Goal: Task Accomplishment & Management: Use online tool/utility

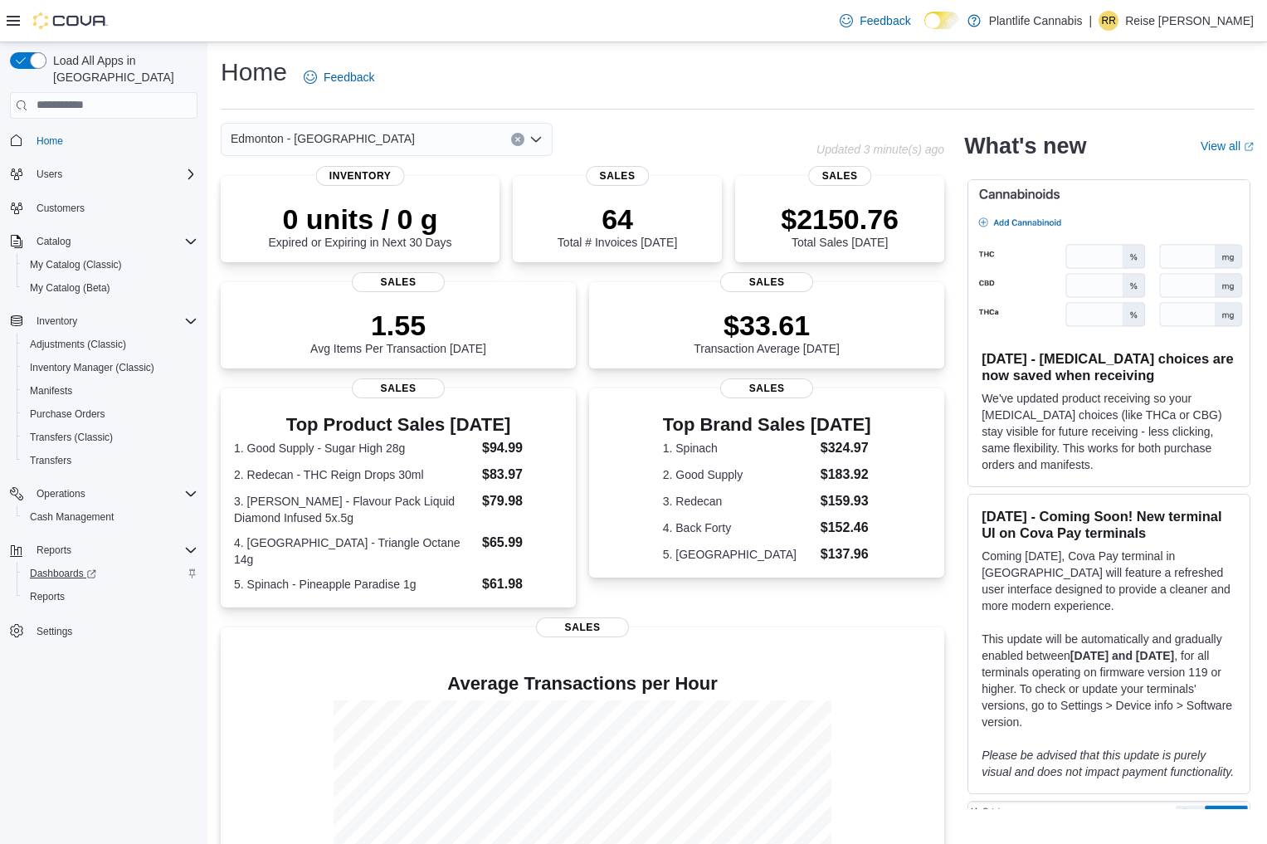
scroll to position [8, 0]
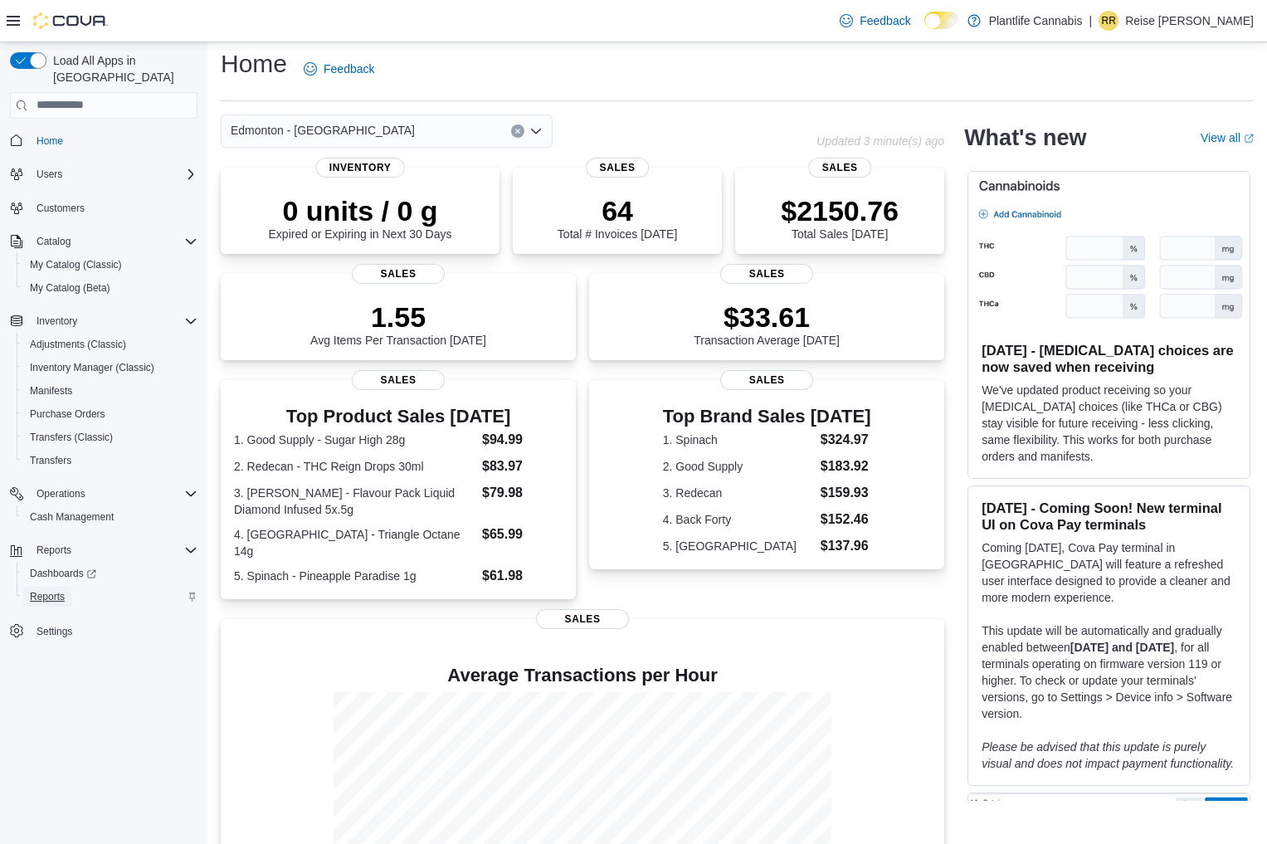
click at [51, 590] on span "Reports" at bounding box center [47, 596] width 35 height 13
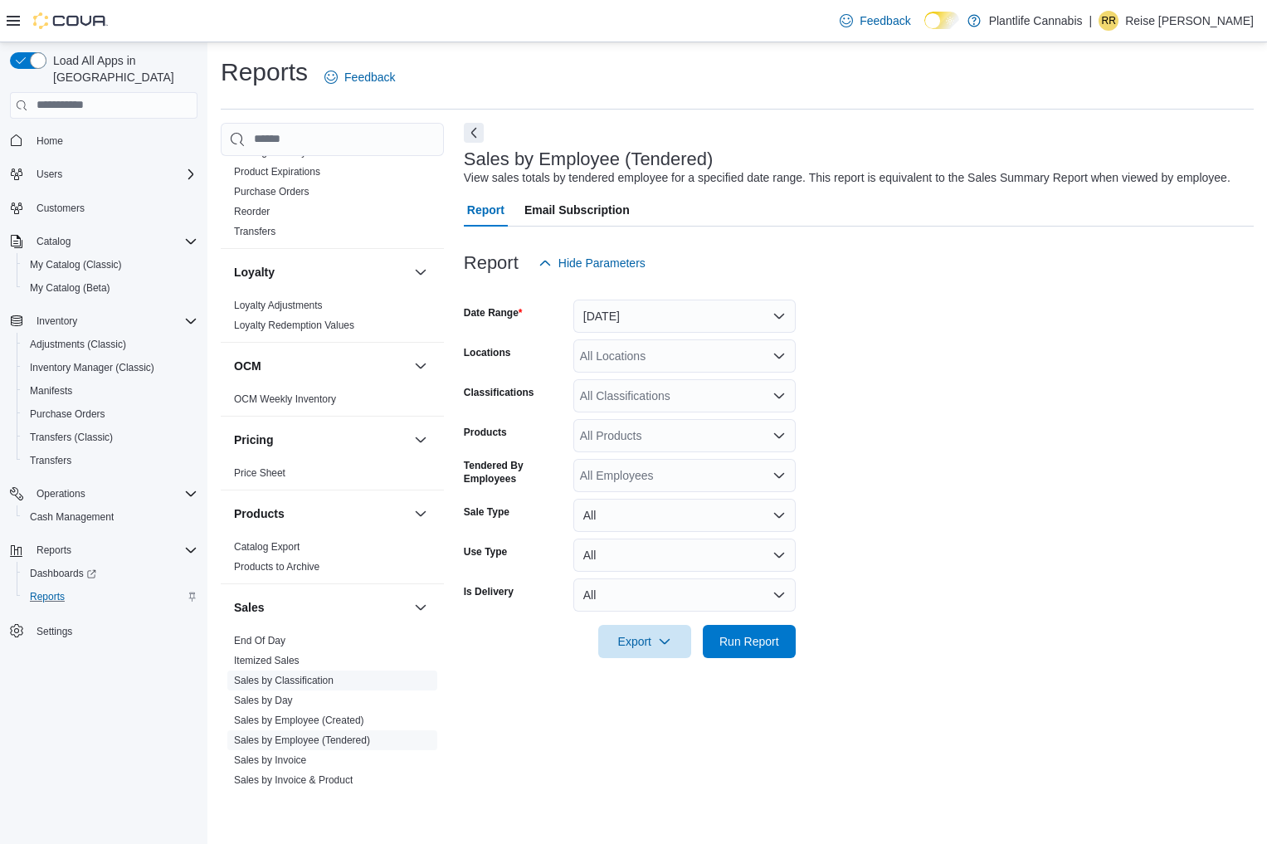
scroll to position [779, 0]
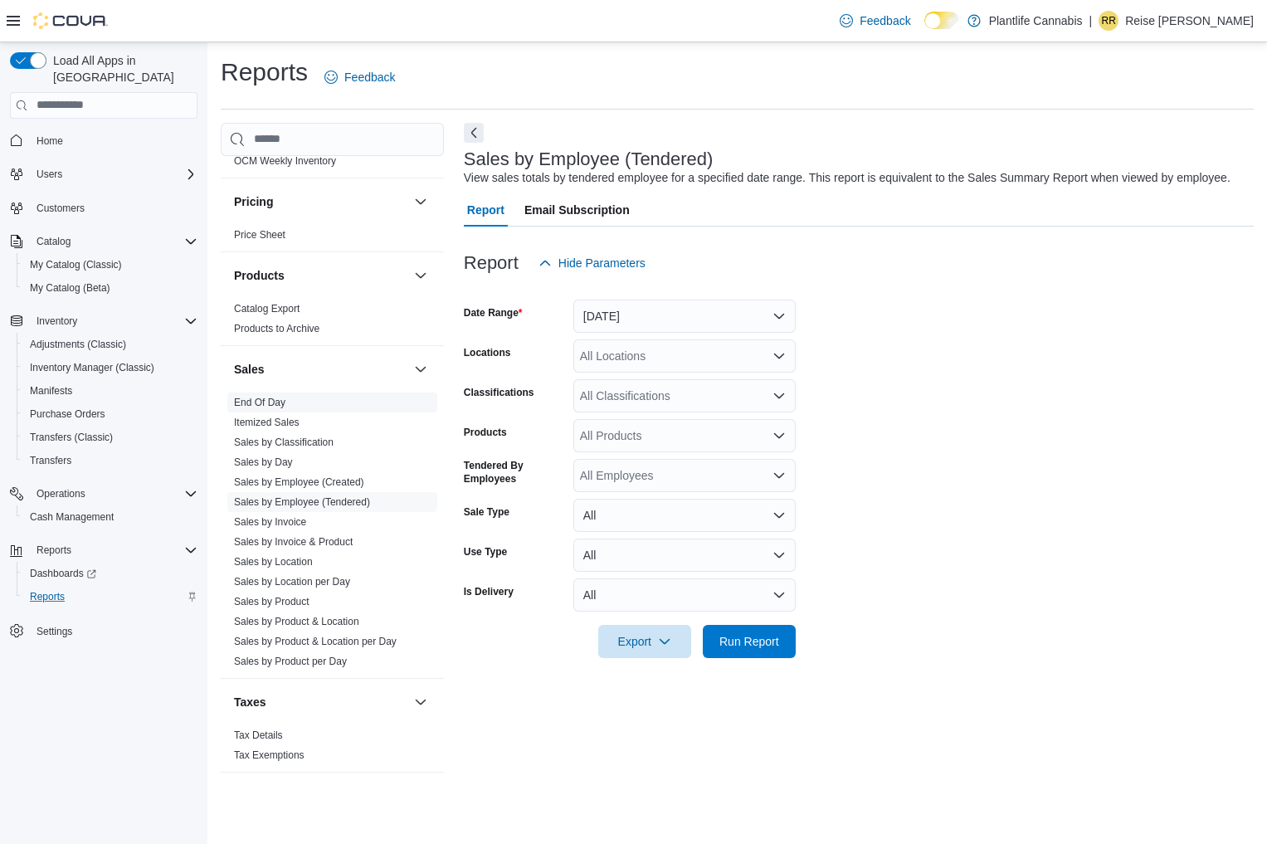
click at [288, 407] on span "End Of Day" at bounding box center [332, 403] width 210 height 20
click at [285, 402] on link "End Of Day" at bounding box center [259, 403] width 51 height 12
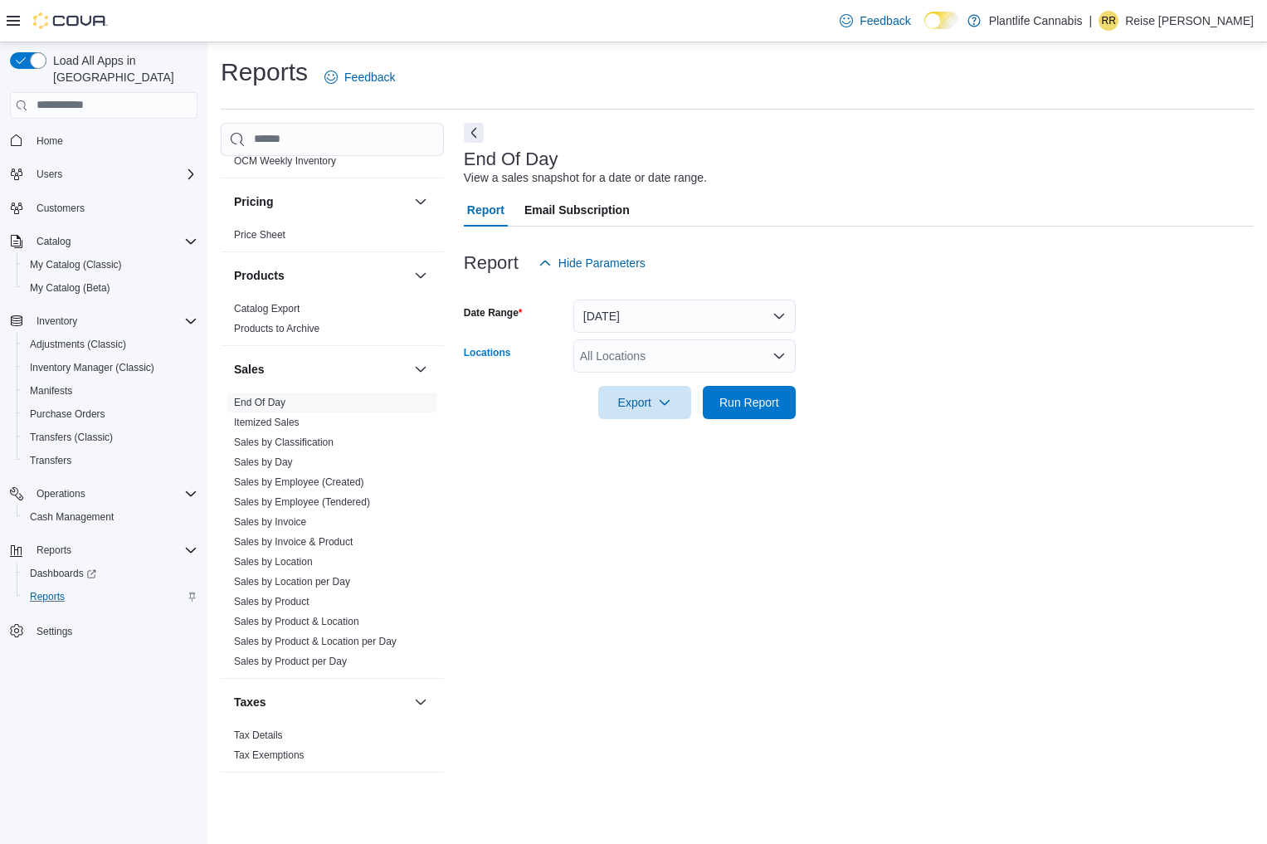
click at [681, 353] on div "All Locations" at bounding box center [684, 355] width 222 height 33
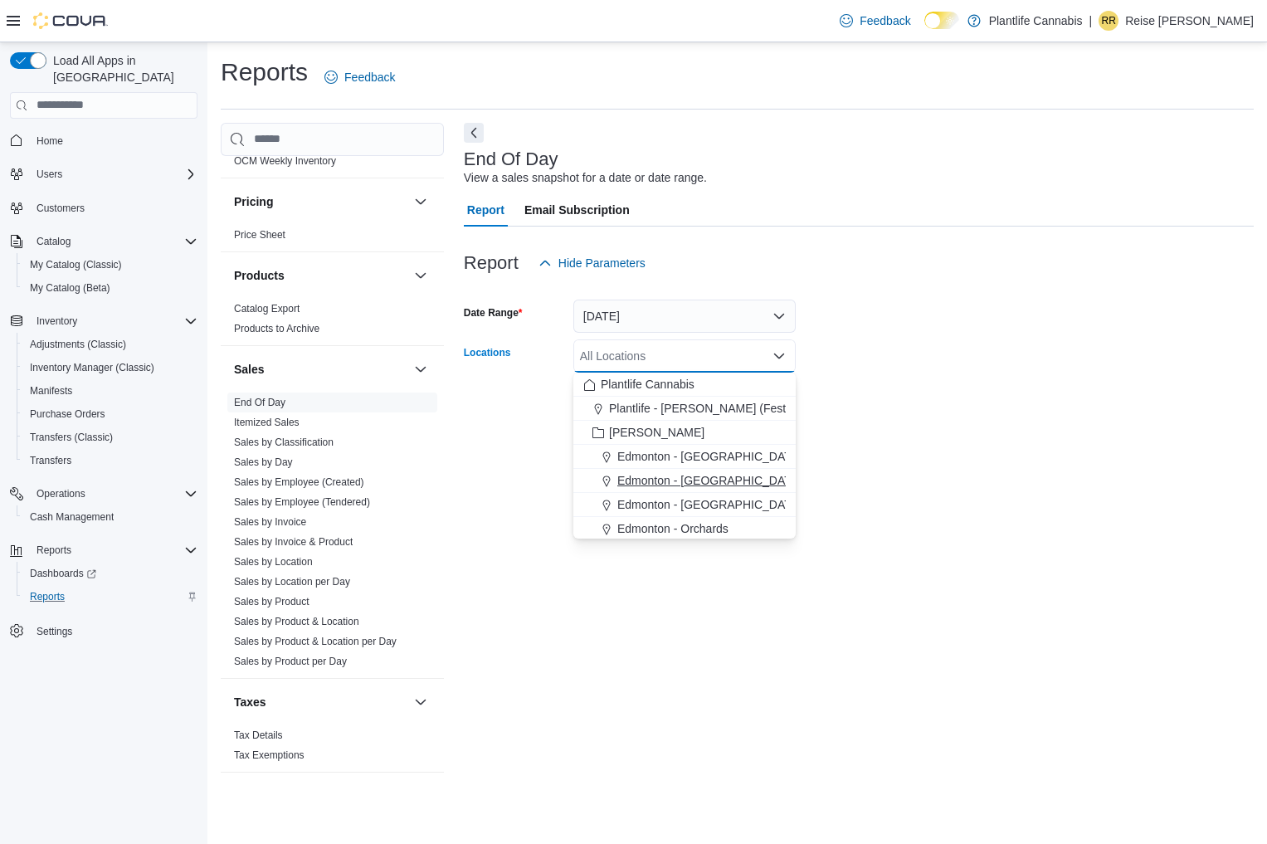
click at [705, 476] on span "Edmonton - [GEOGRAPHIC_DATA]" at bounding box center [709, 480] width 184 height 17
click at [875, 422] on div at bounding box center [859, 429] width 790 height 20
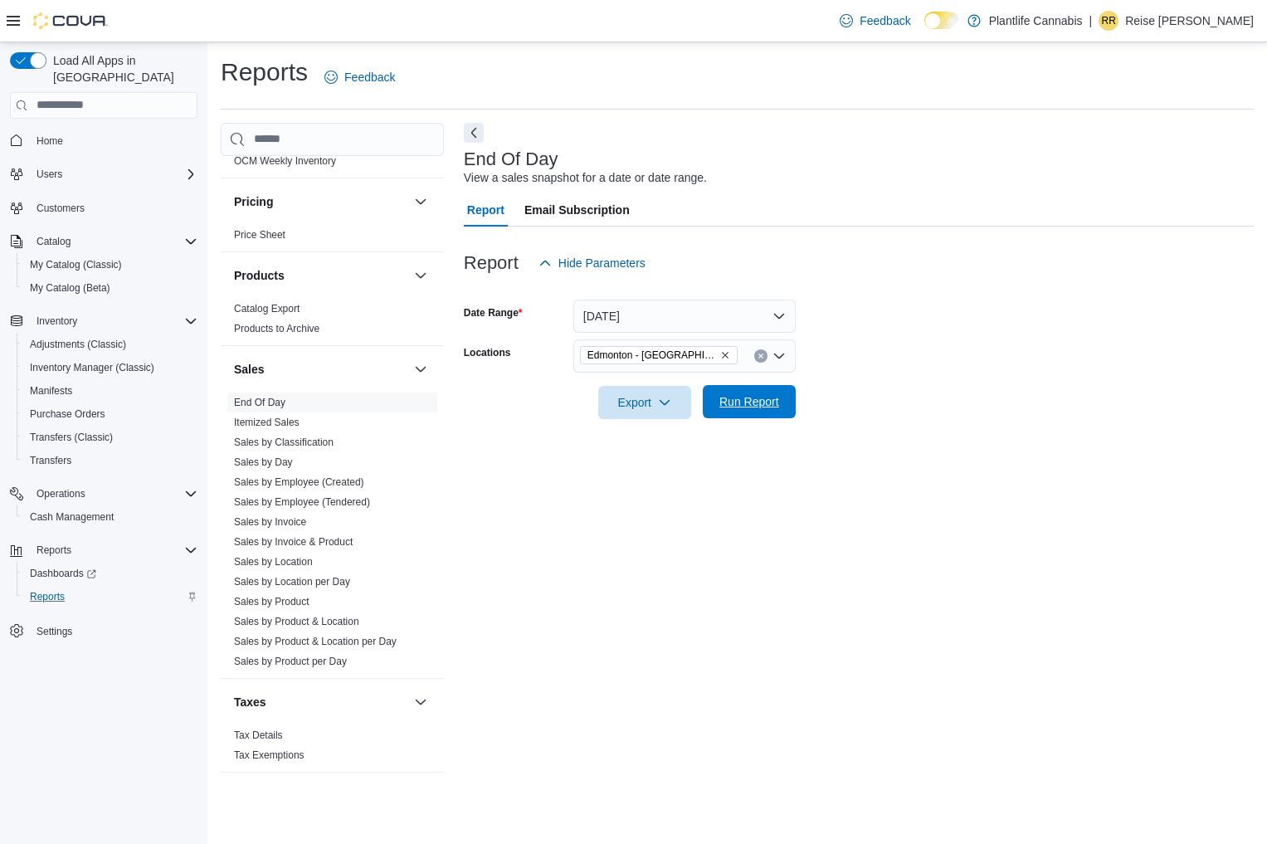
click at [706, 394] on button "Run Report" at bounding box center [749, 401] width 93 height 33
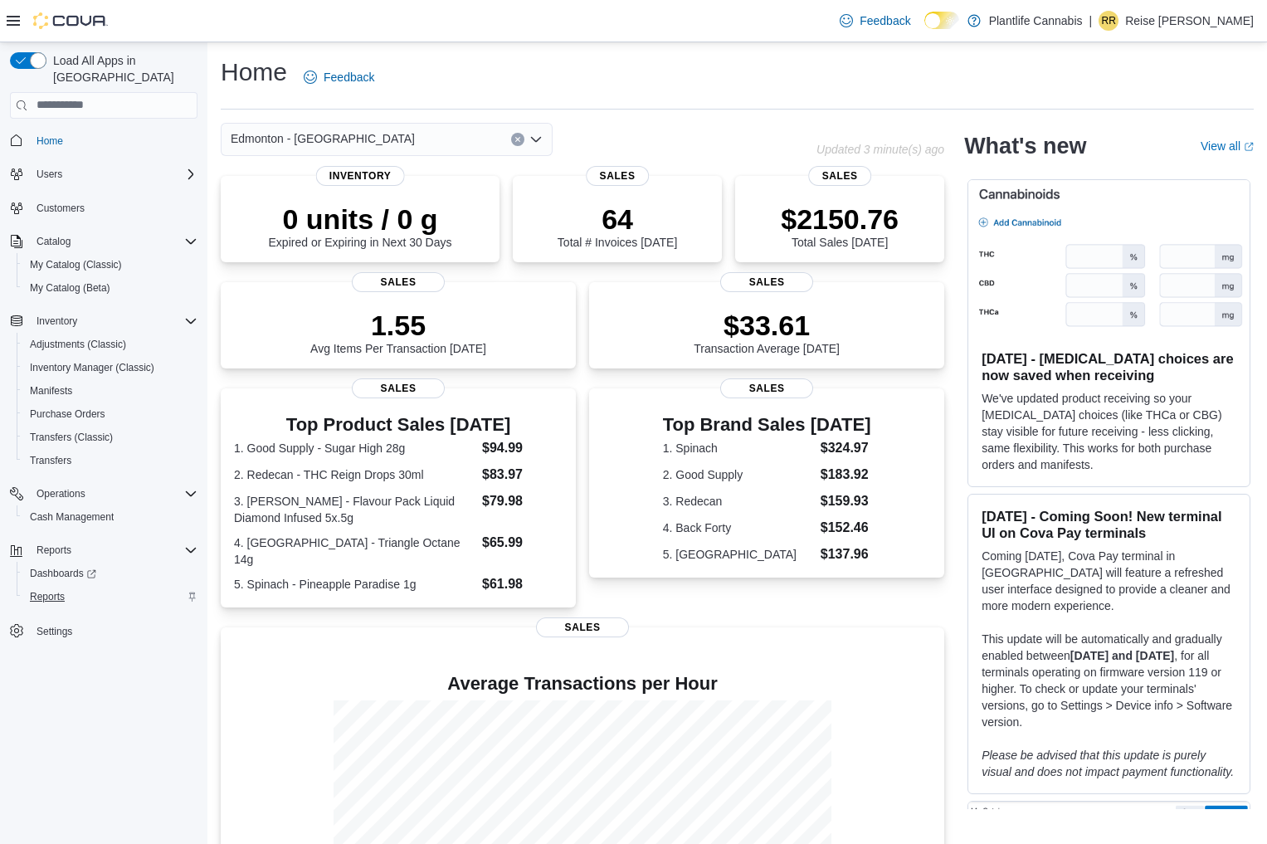
scroll to position [12, 0]
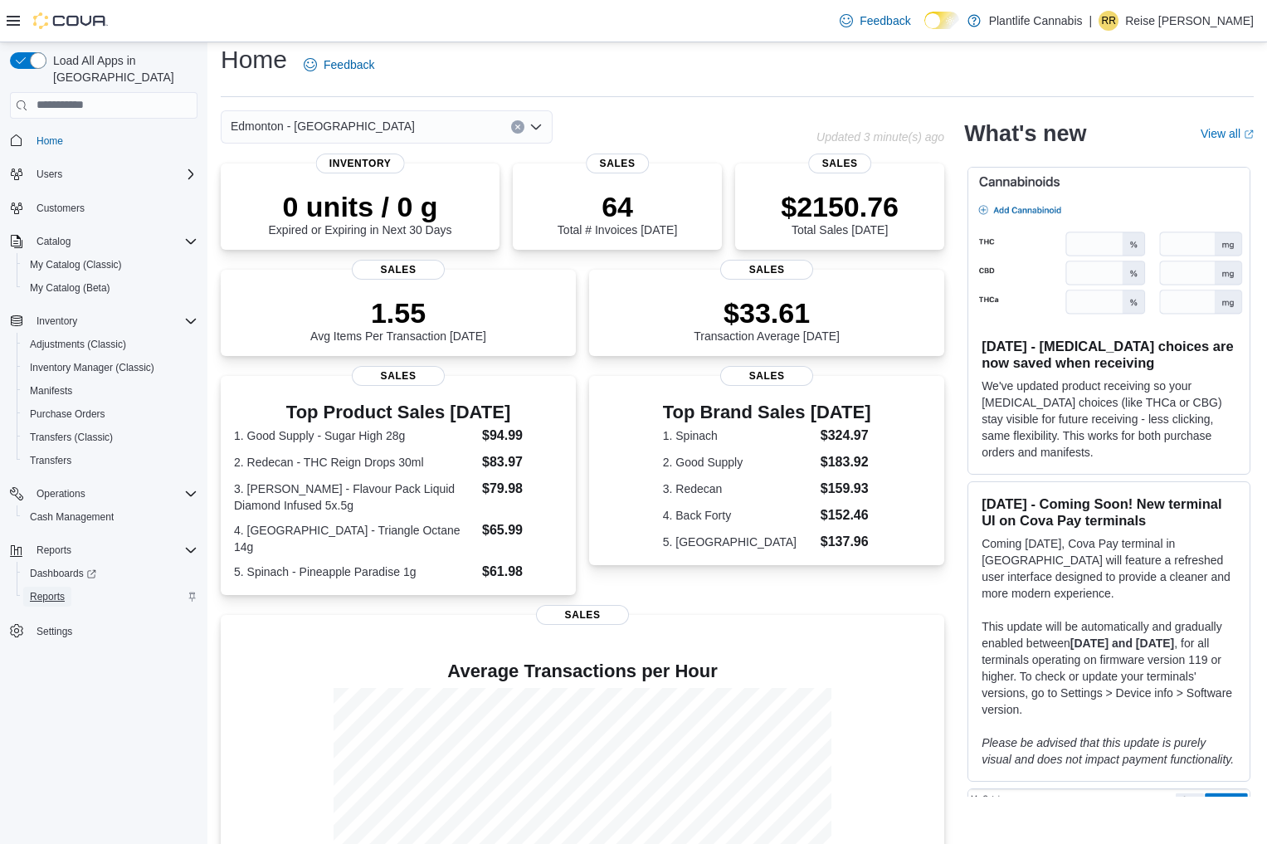
click at [51, 590] on span "Reports" at bounding box center [47, 596] width 35 height 13
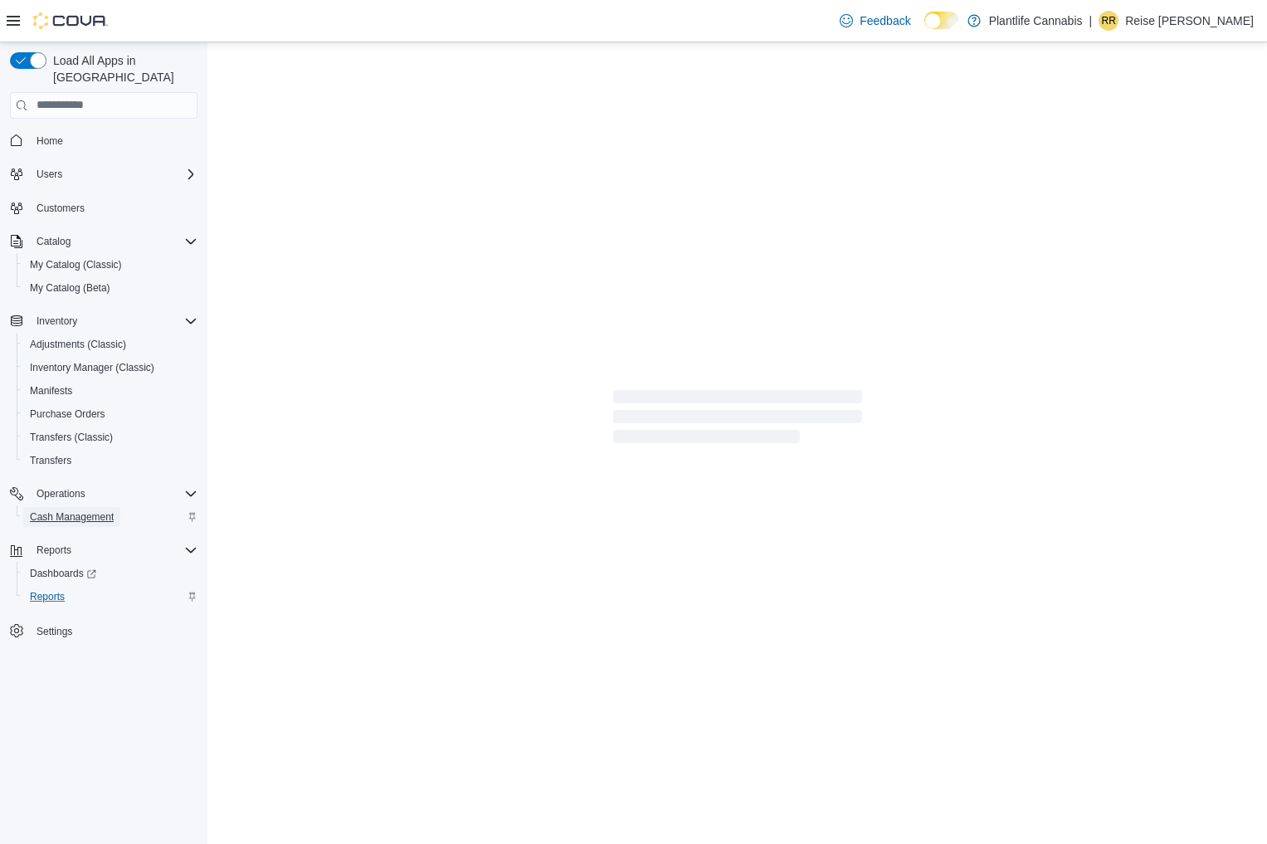
click at [80, 510] on span "Cash Management" at bounding box center [72, 516] width 84 height 13
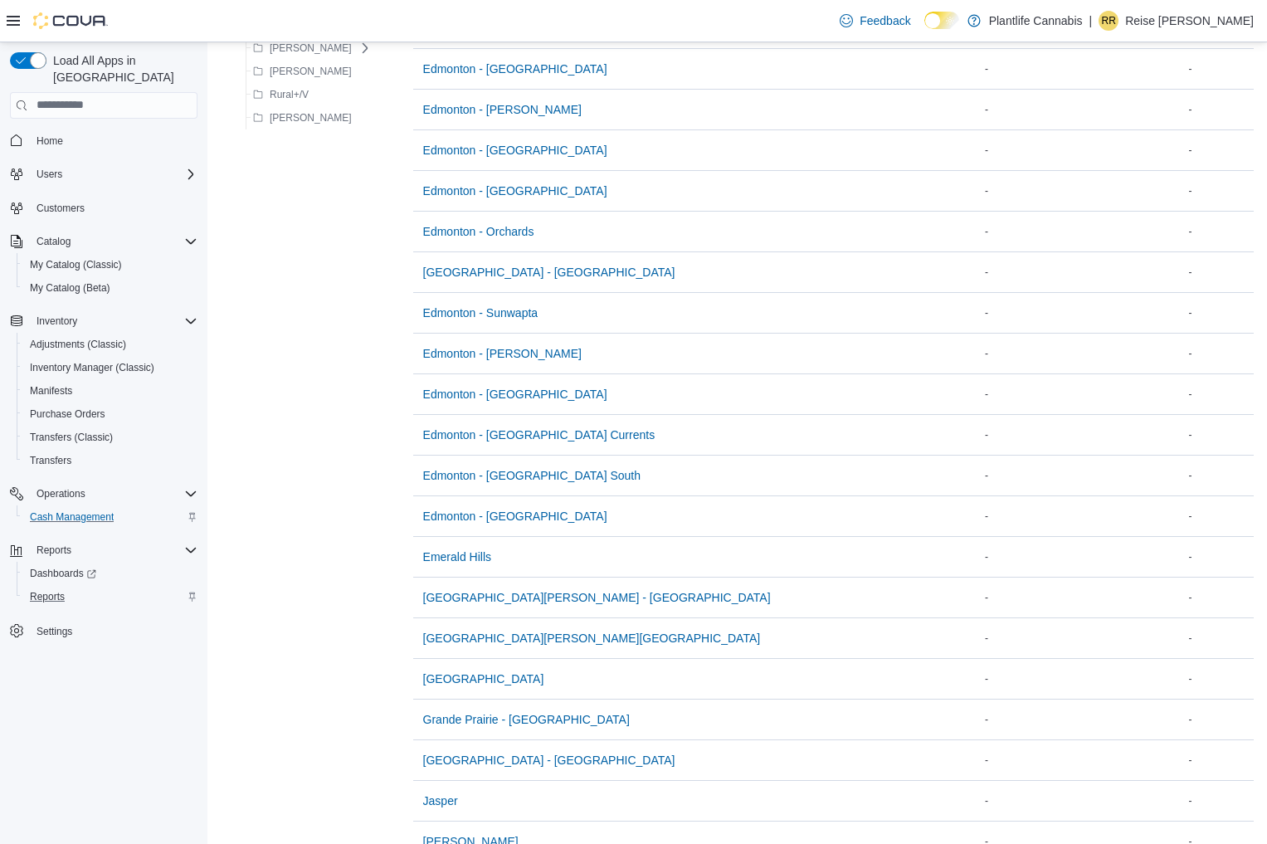
scroll to position [714, 0]
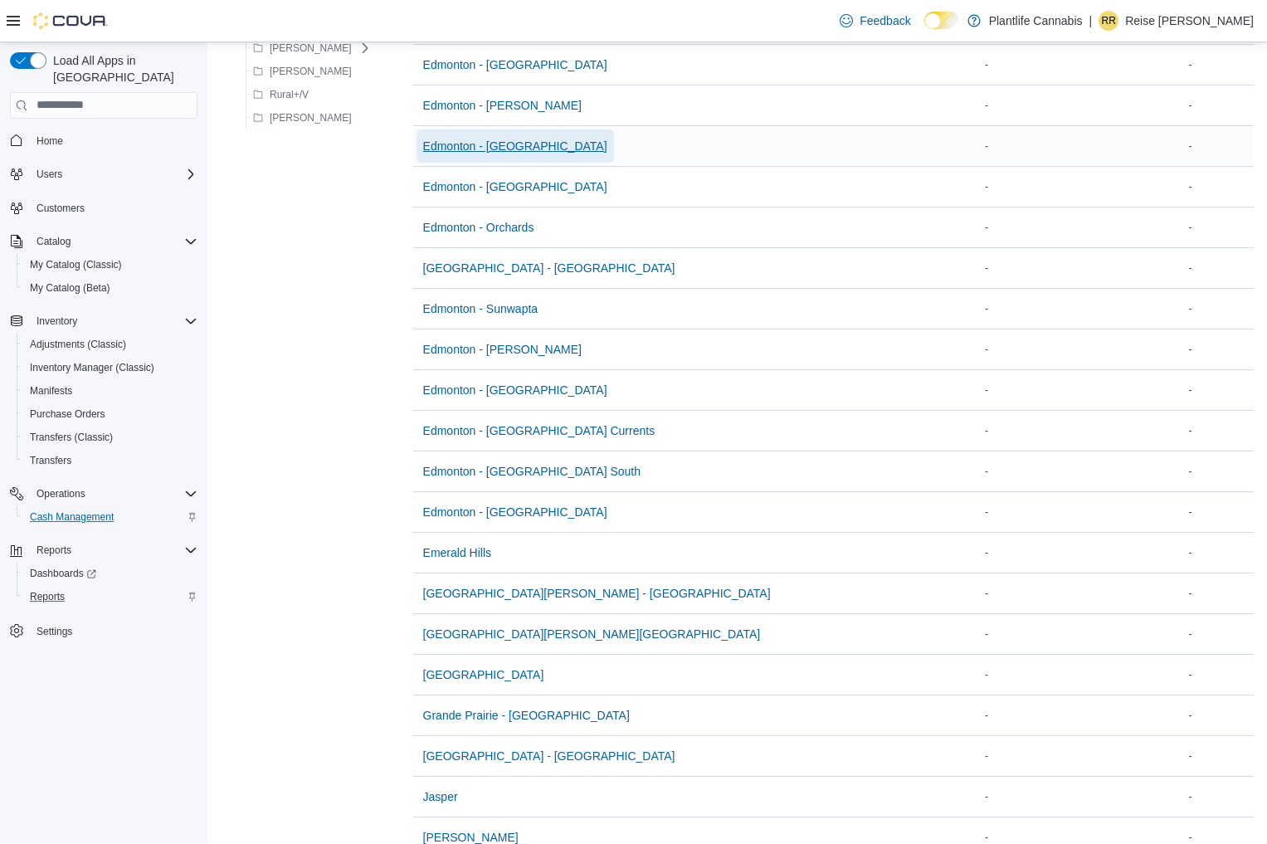
click at [497, 146] on span "Edmonton - [GEOGRAPHIC_DATA]" at bounding box center [515, 146] width 184 height 17
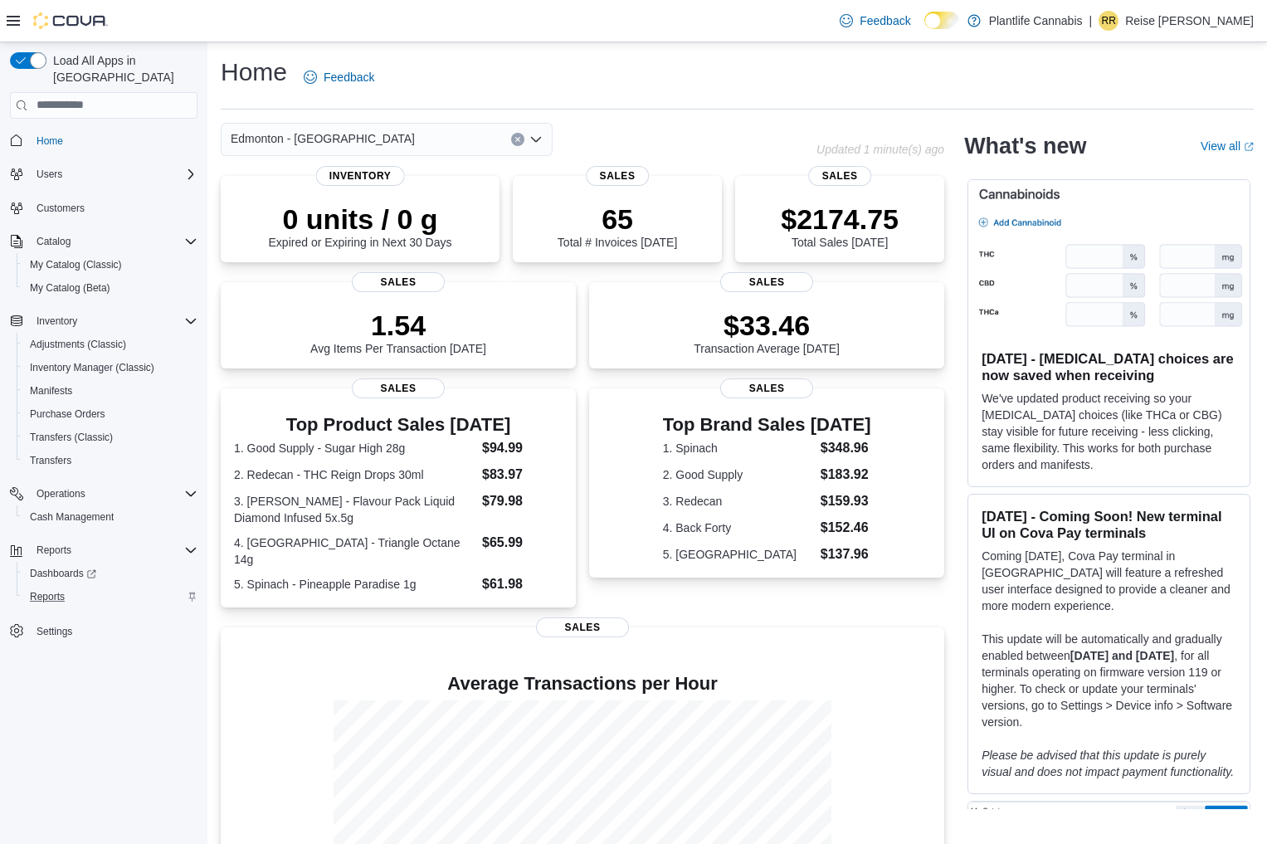
click at [115, 587] on div "Reports" at bounding box center [110, 597] width 174 height 20
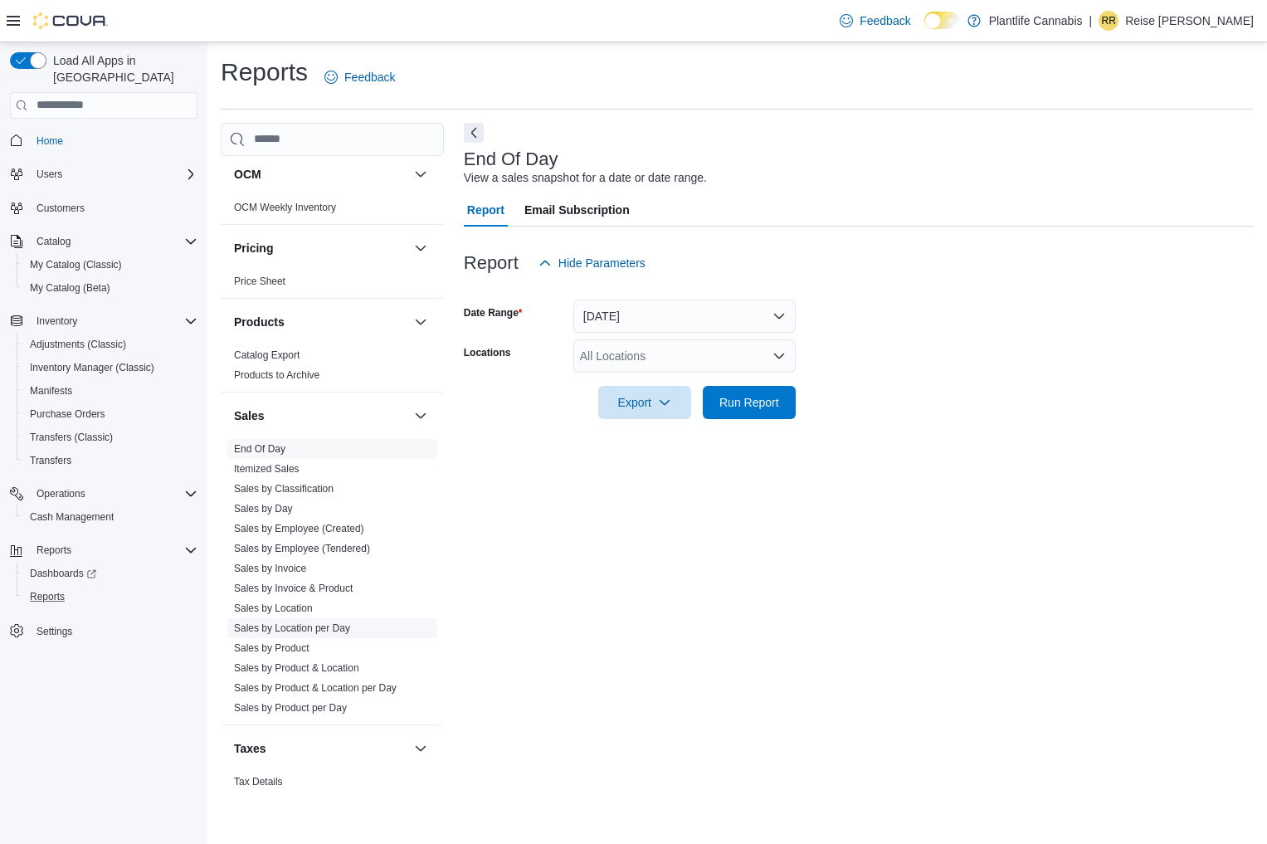
scroll to position [734, 0]
click at [328, 551] on link "Sales by Employee (Tendered)" at bounding box center [302, 548] width 136 height 12
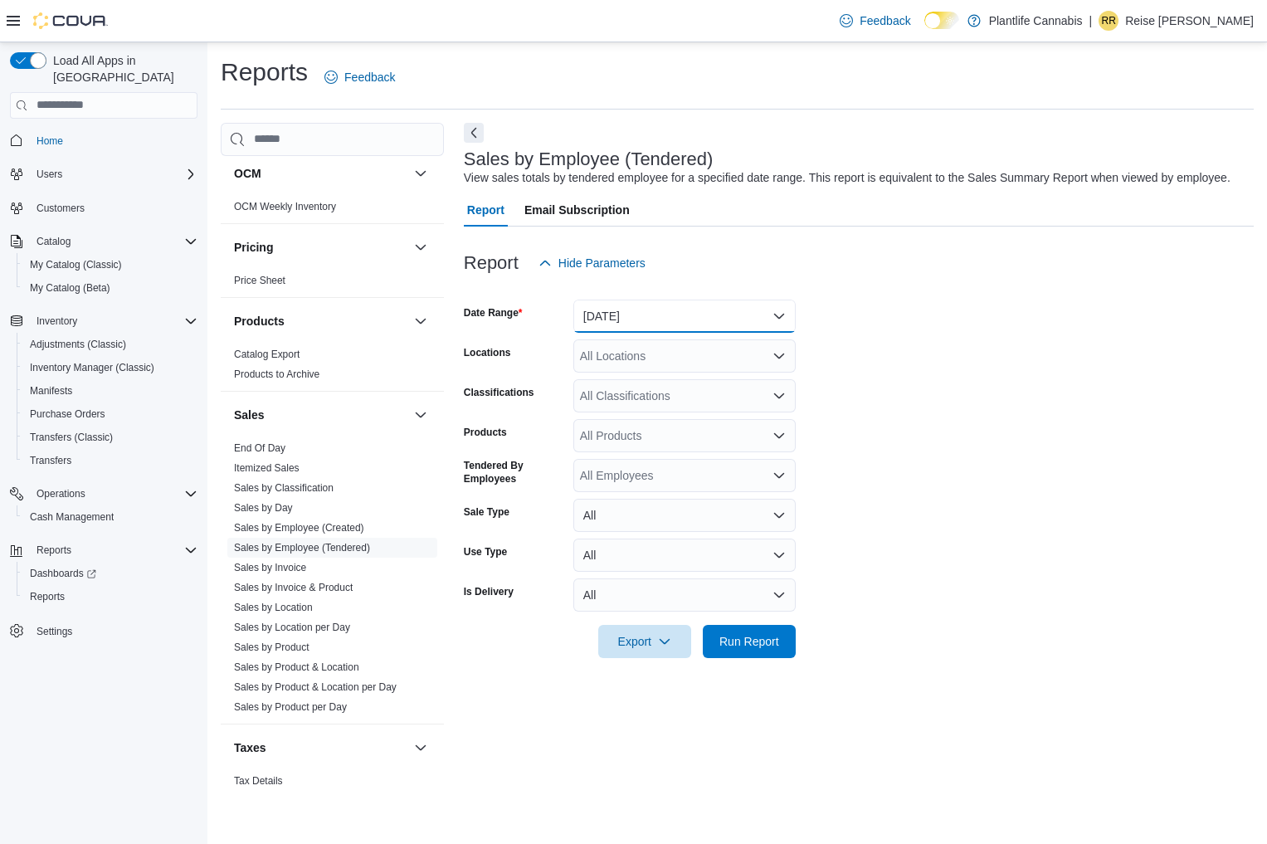
click at [685, 333] on button "[DATE]" at bounding box center [684, 316] width 222 height 33
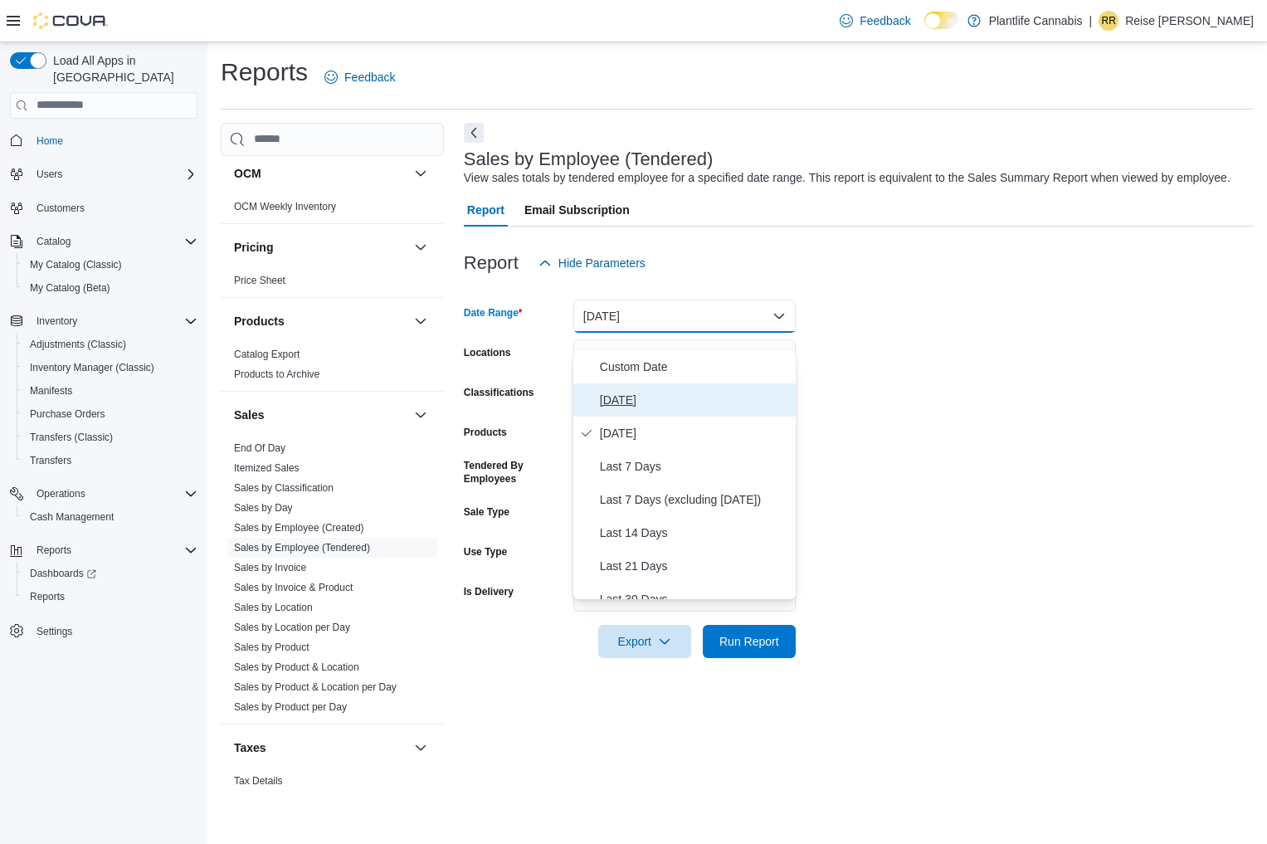
click at [680, 401] on span "[DATE]" at bounding box center [694, 400] width 189 height 20
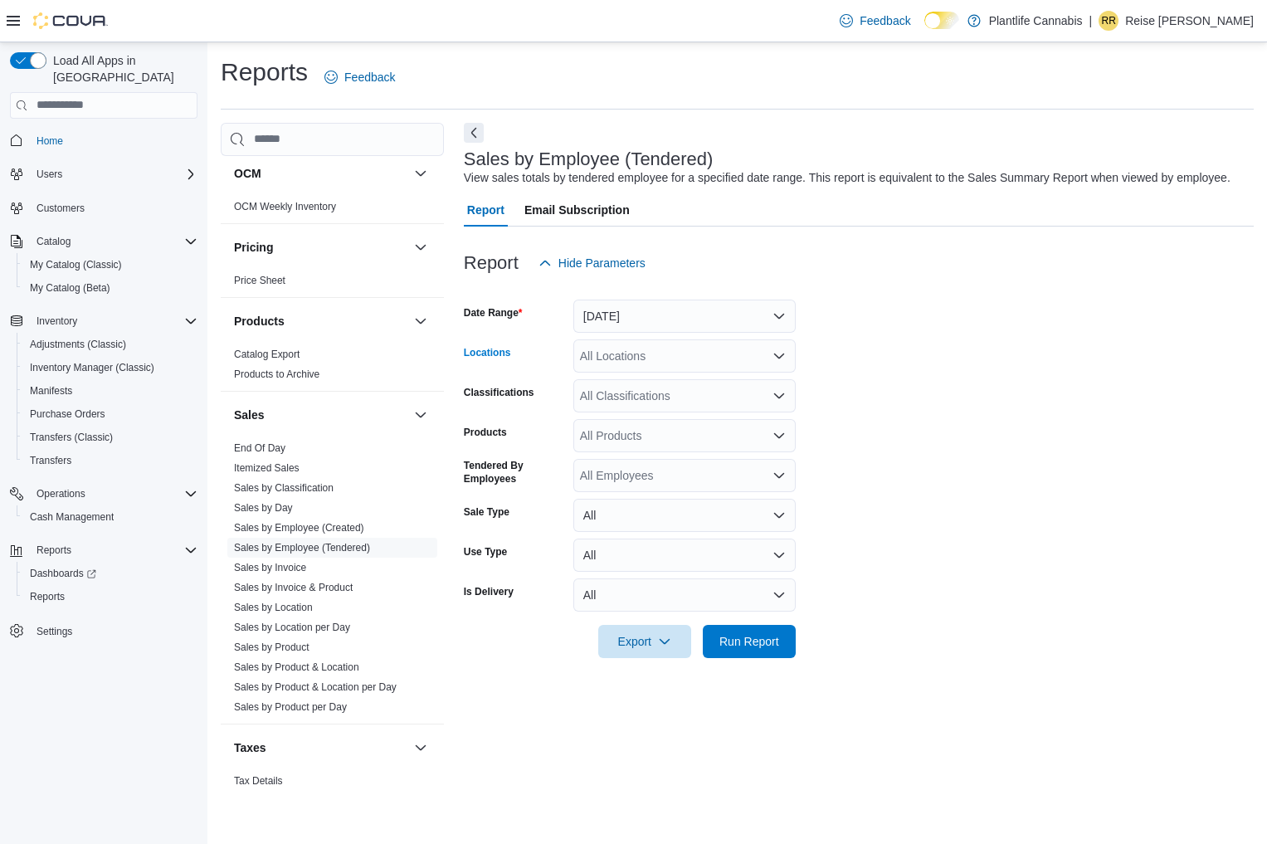
click at [705, 368] on div "All Locations" at bounding box center [684, 355] width 222 height 33
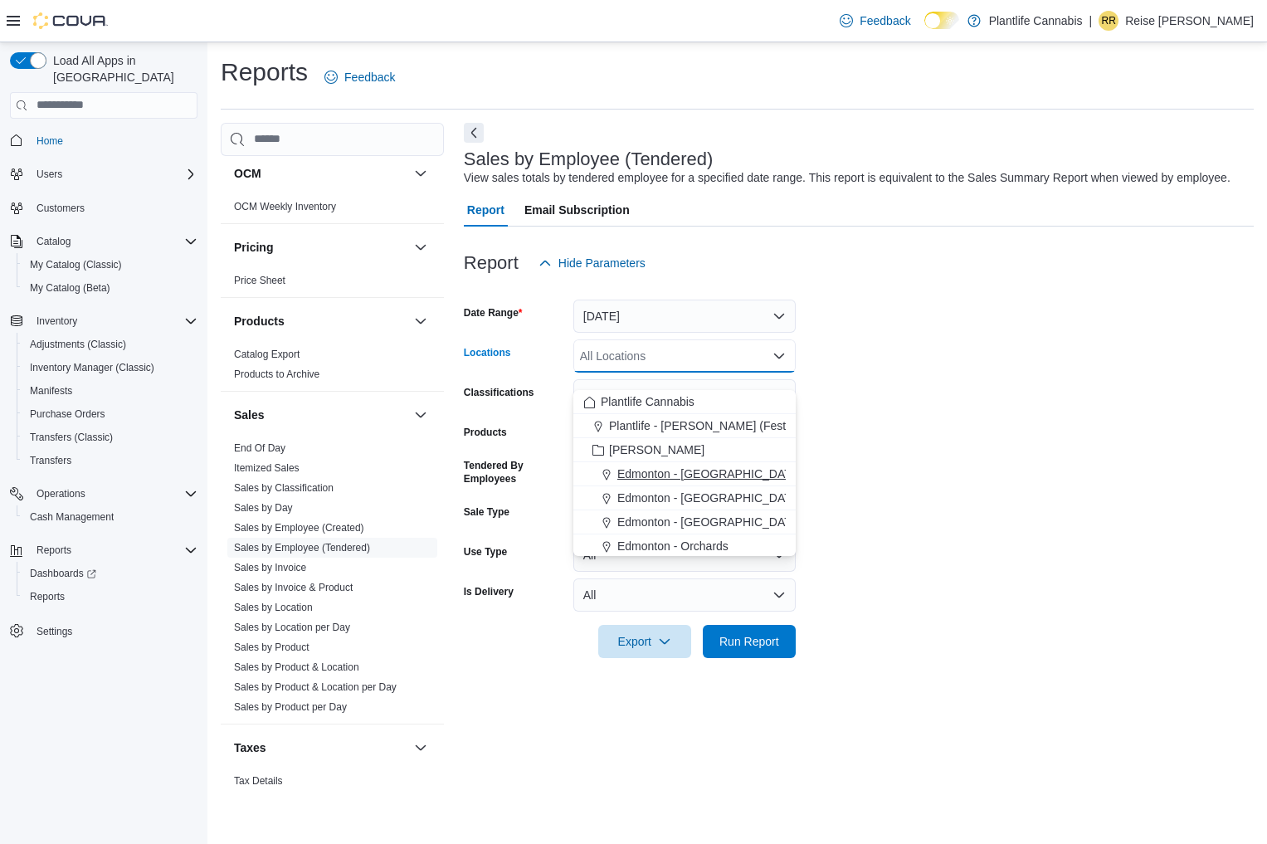
drag, startPoint x: 706, startPoint y: 486, endPoint x: 715, endPoint y: 477, distance: 12.9
click at [706, 486] on button "Edmonton - [GEOGRAPHIC_DATA]" at bounding box center [684, 498] width 222 height 24
drag, startPoint x: 1011, startPoint y: 398, endPoint x: 982, endPoint y: 398, distance: 29.1
click at [1009, 397] on form "Date Range [DATE] Locations [GEOGRAPHIC_DATA] - [GEOGRAPHIC_DATA] Combo box. Se…" at bounding box center [859, 469] width 790 height 378
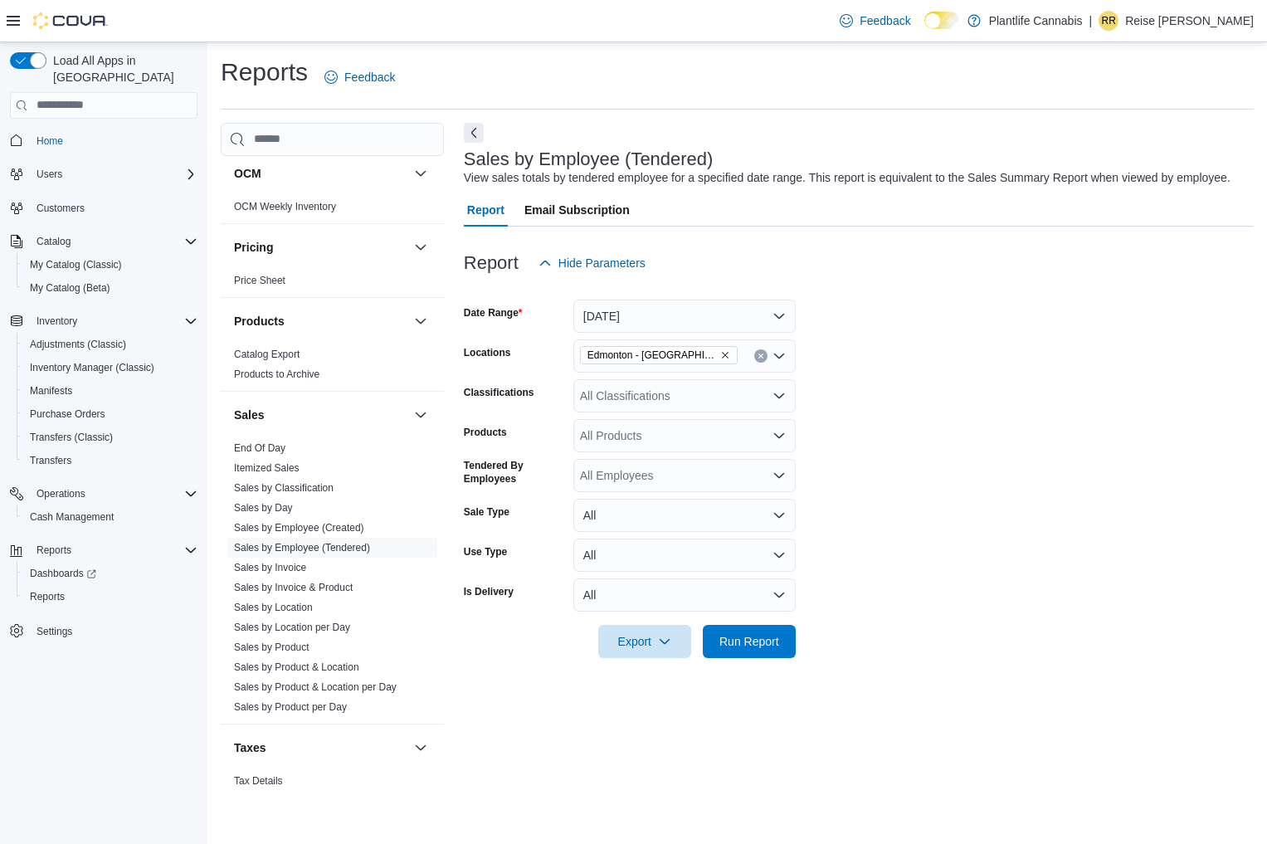
click at [677, 412] on div "All Classifications" at bounding box center [684, 395] width 222 height 33
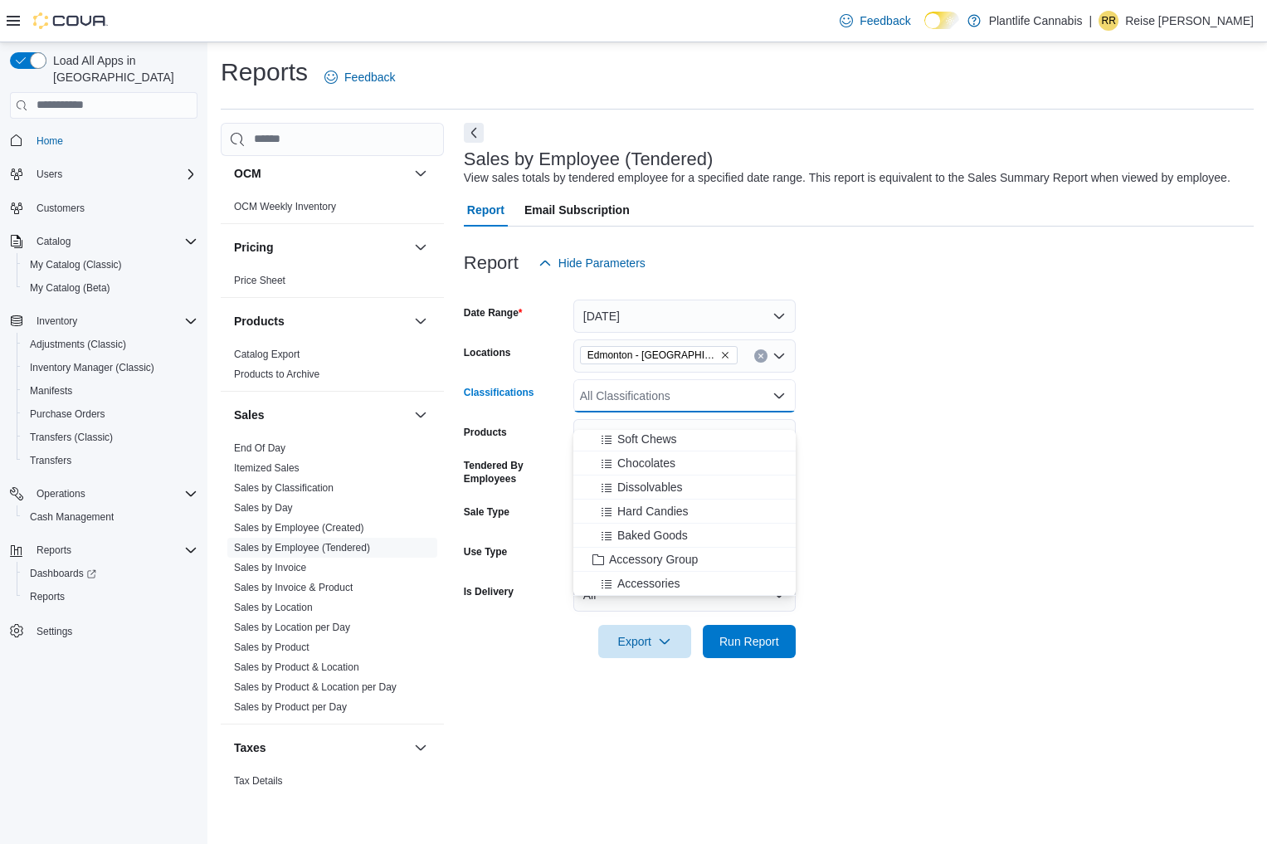
scroll to position [147, 0]
click at [657, 546] on button "Accessory Group" at bounding box center [684, 536] width 222 height 24
click at [976, 603] on form "Date Range [DATE] Locations [GEOGRAPHIC_DATA] - ICE District Classifications Ac…" at bounding box center [859, 469] width 790 height 378
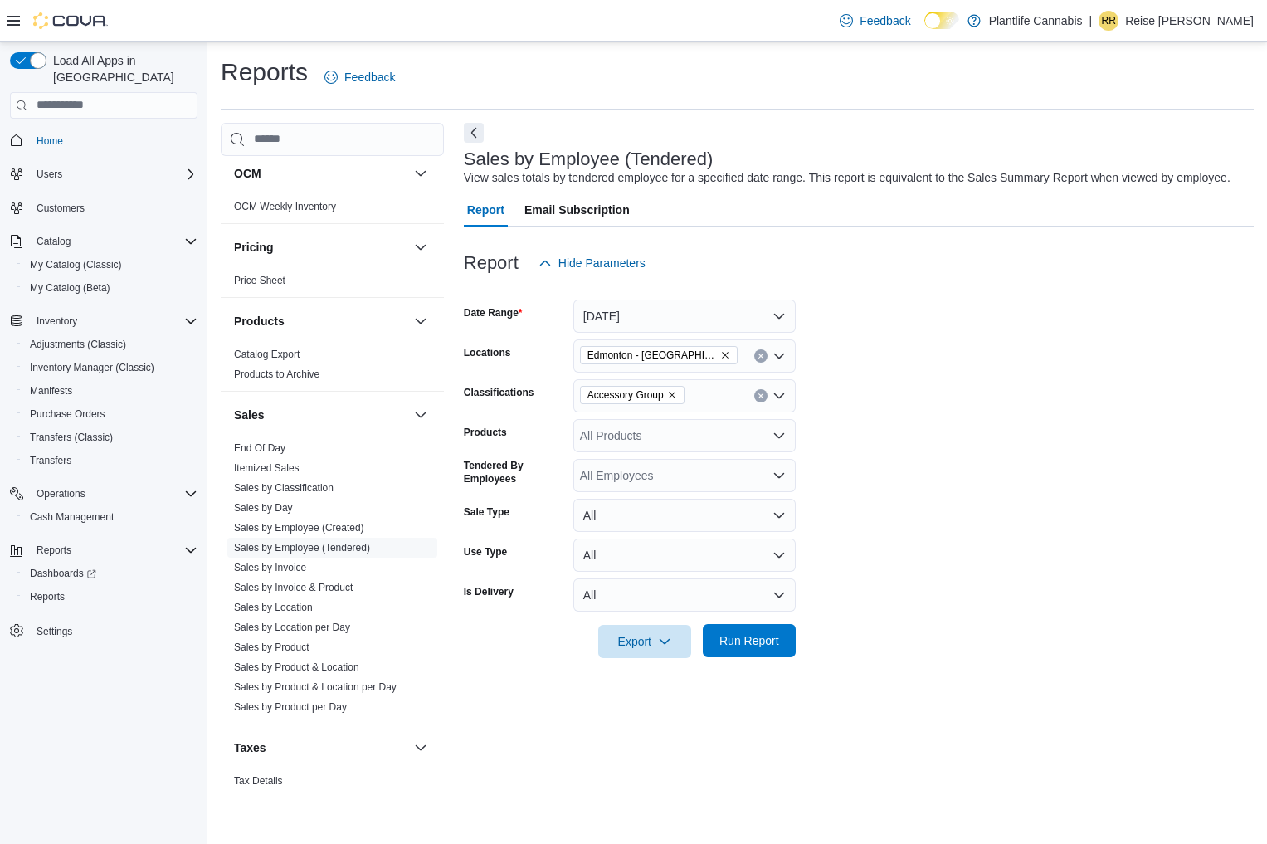
click at [781, 656] on span "Run Report" at bounding box center [749, 640] width 73 height 33
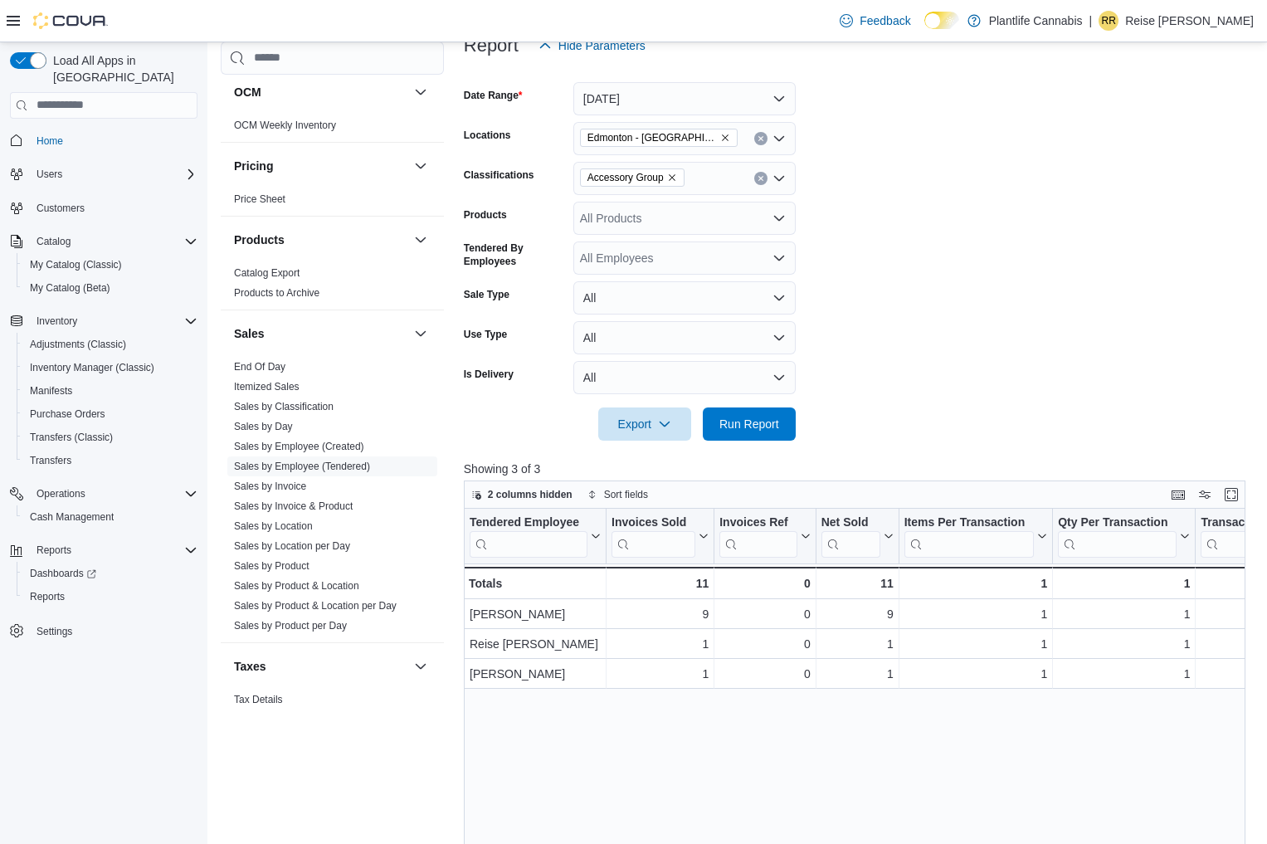
scroll to position [220, 0]
